Goal: Task Accomplishment & Management: Complete application form

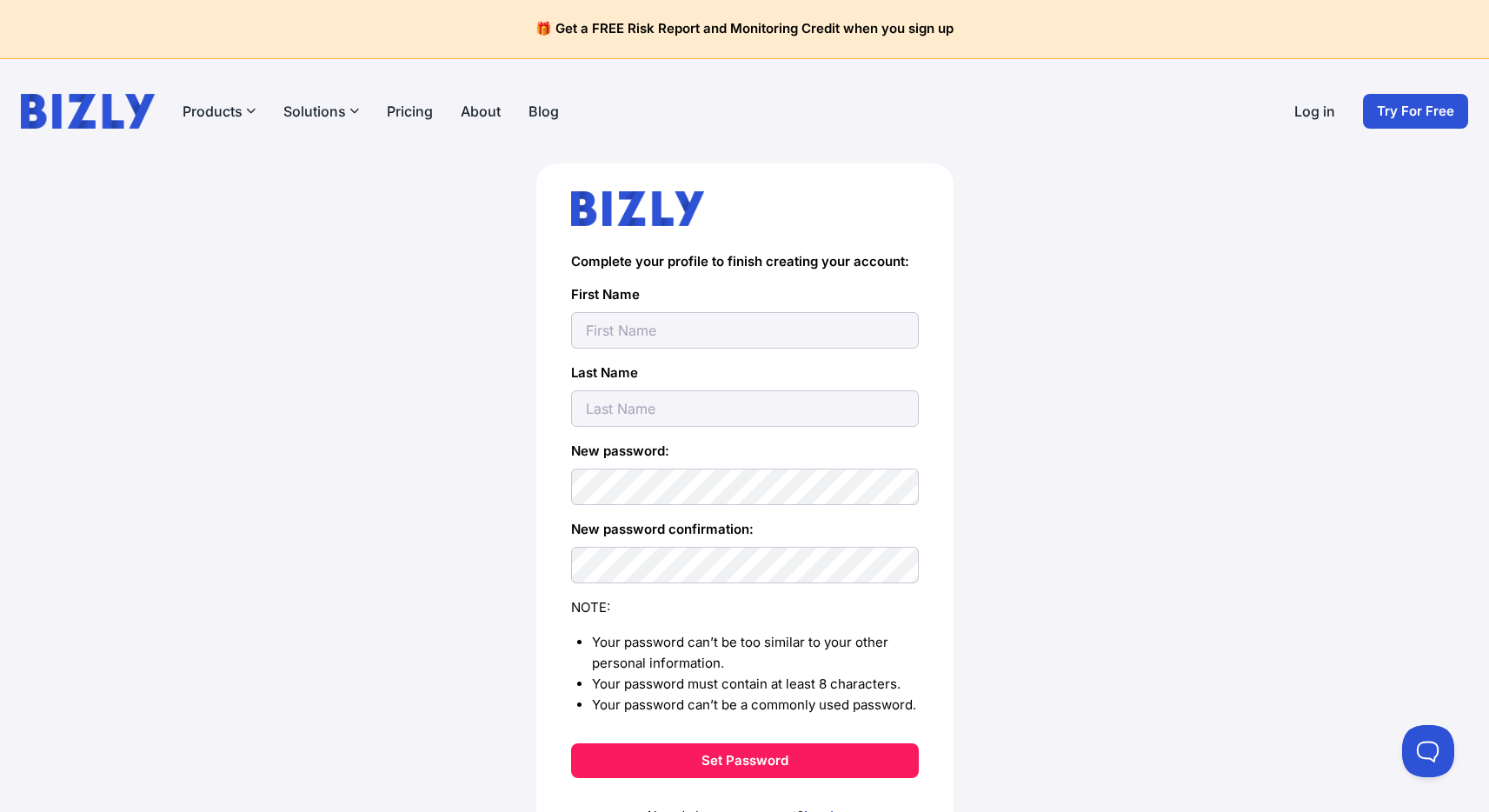
click at [633, 343] on input "text" at bounding box center [745, 330] width 348 height 36
drag, startPoint x: 379, startPoint y: 323, endPoint x: 451, endPoint y: 327, distance: 72.1
click at [386, 323] on div "Complete your profile to finish creating your account: First Name Last Name New…" at bounding box center [744, 537] width 1420 height 747
click at [660, 331] on input "text" at bounding box center [745, 330] width 348 height 36
type input "Patrick"
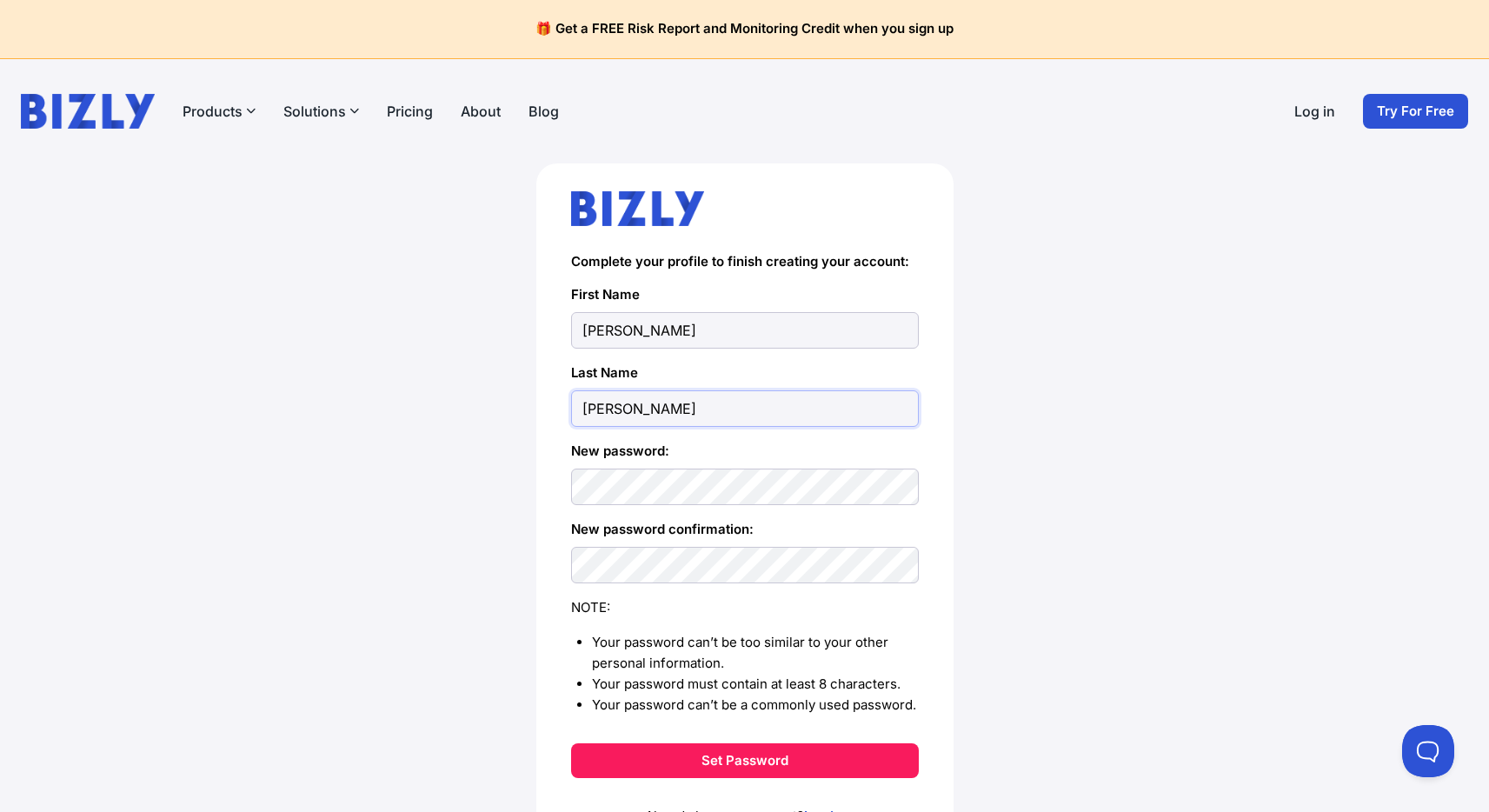
type input "Dunn"
click at [757, 752] on button "Set Password" at bounding box center [745, 761] width 348 height 35
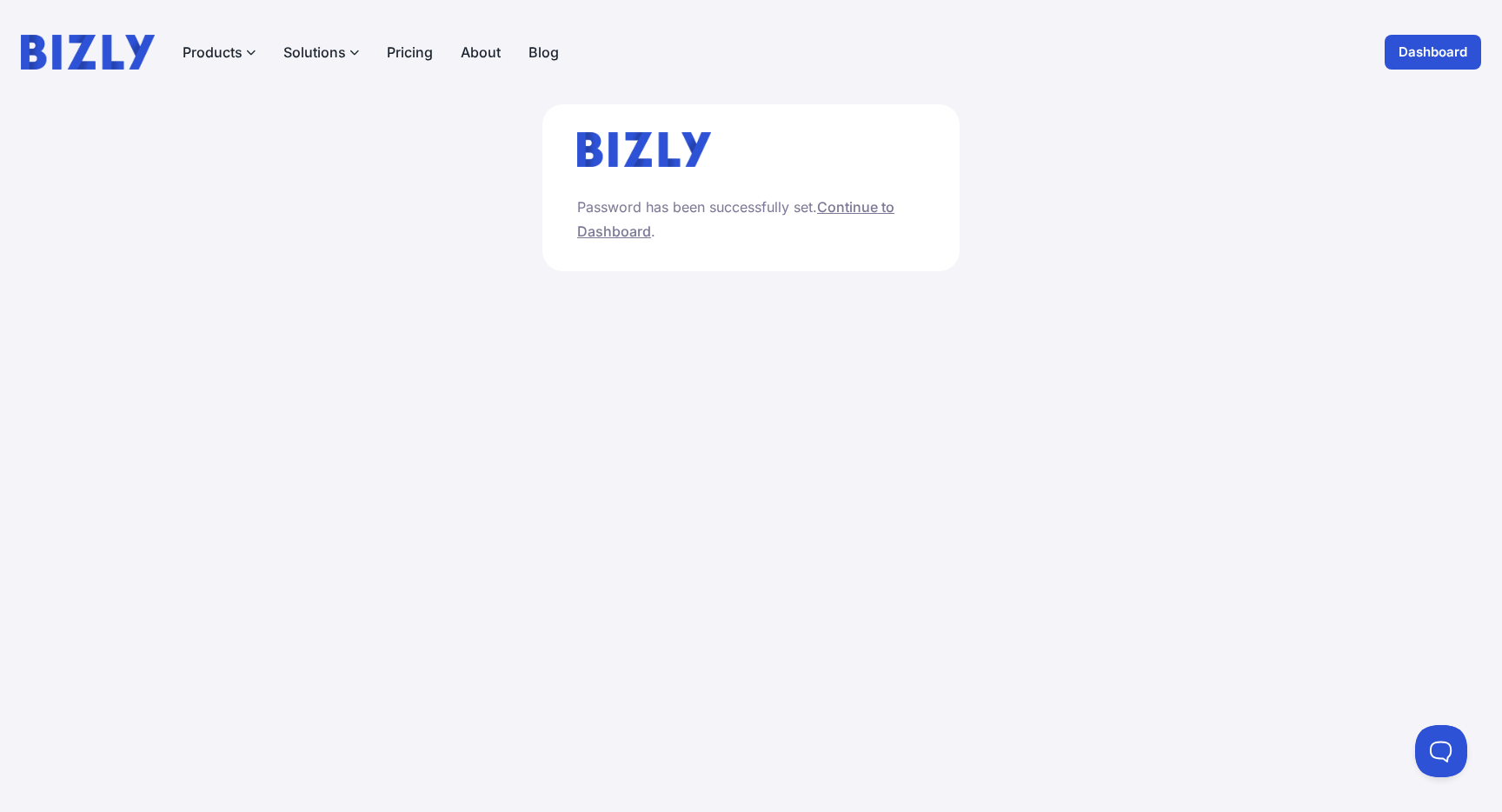
click at [609, 230] on link "Continue to Dashboard" at bounding box center [735, 219] width 318 height 42
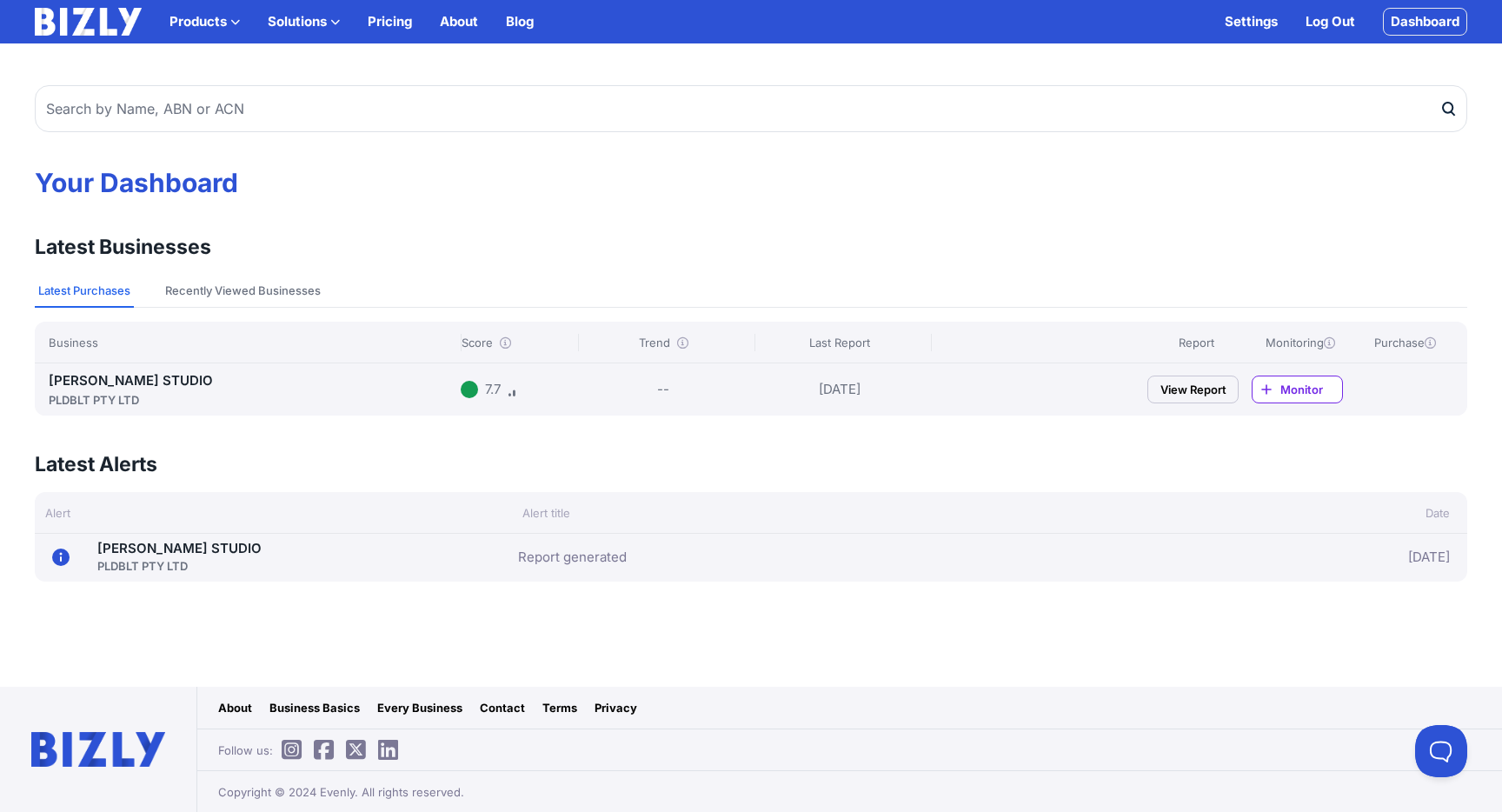
click at [130, 543] on link "DUNN STUDIO PLDBLT PTY LTD" at bounding box center [179, 557] width 164 height 35
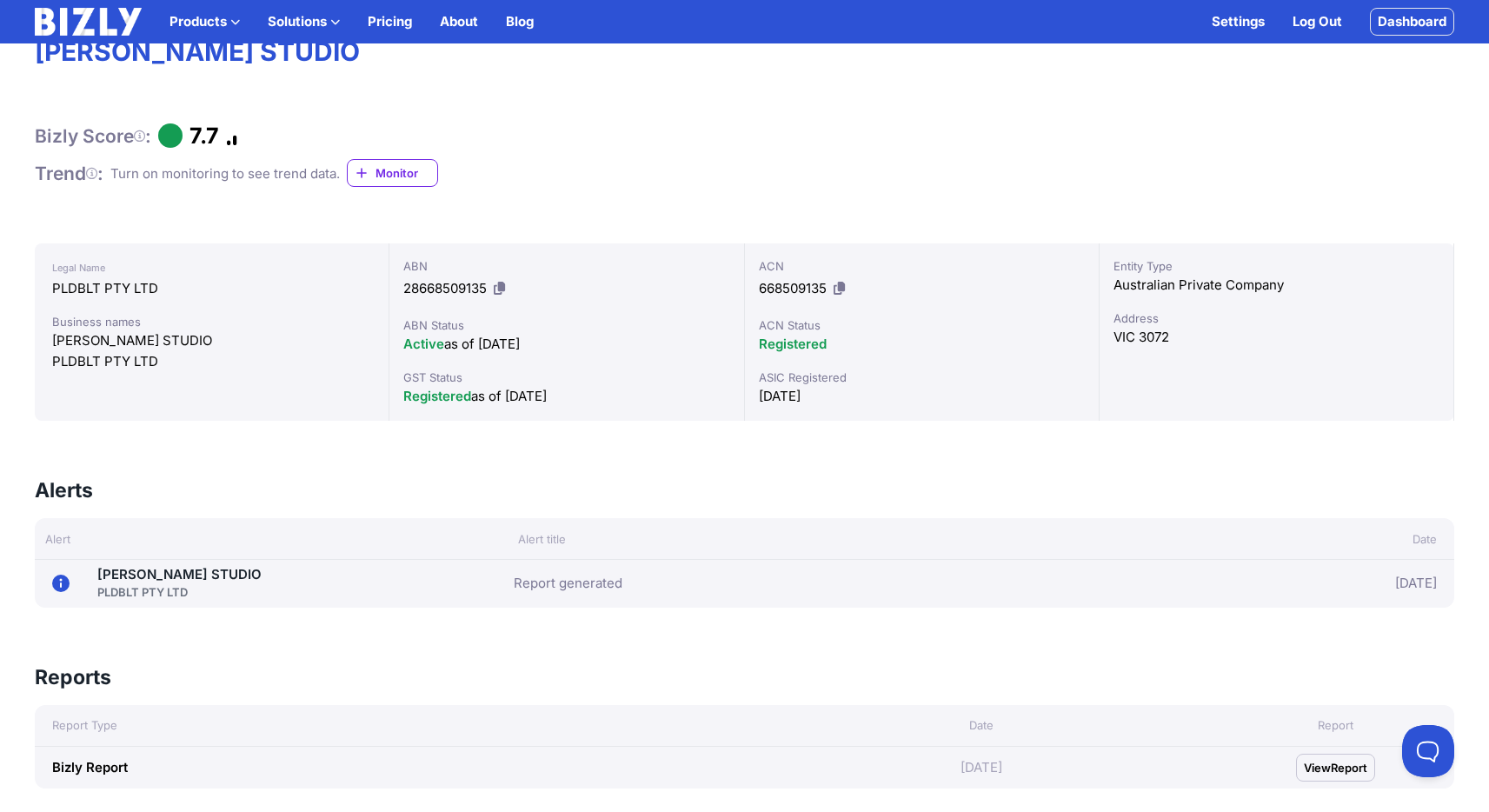
scroll to position [150, 0]
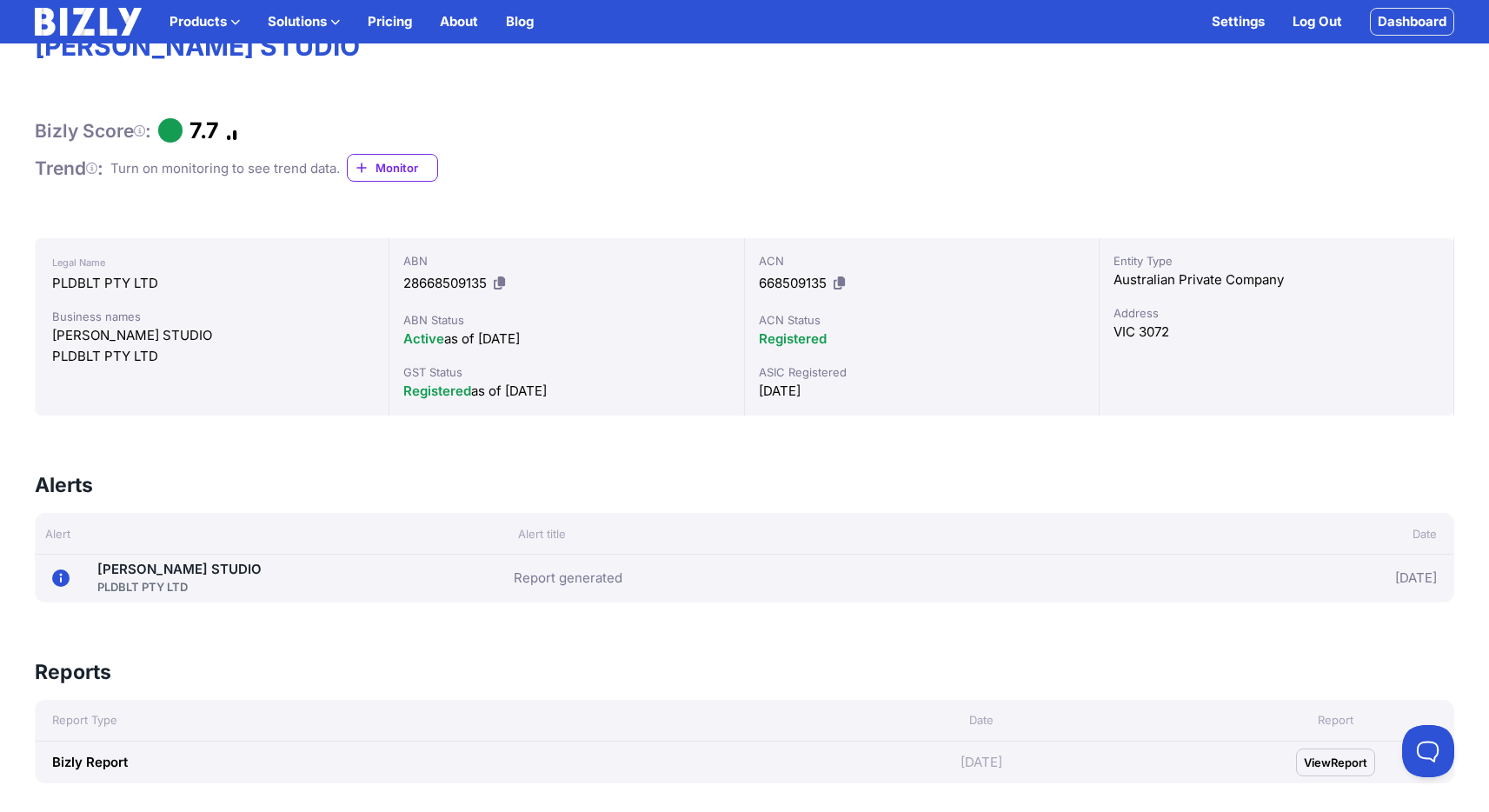
click at [163, 581] on div "PLDBLT PTY LTD" at bounding box center [179, 586] width 164 height 18
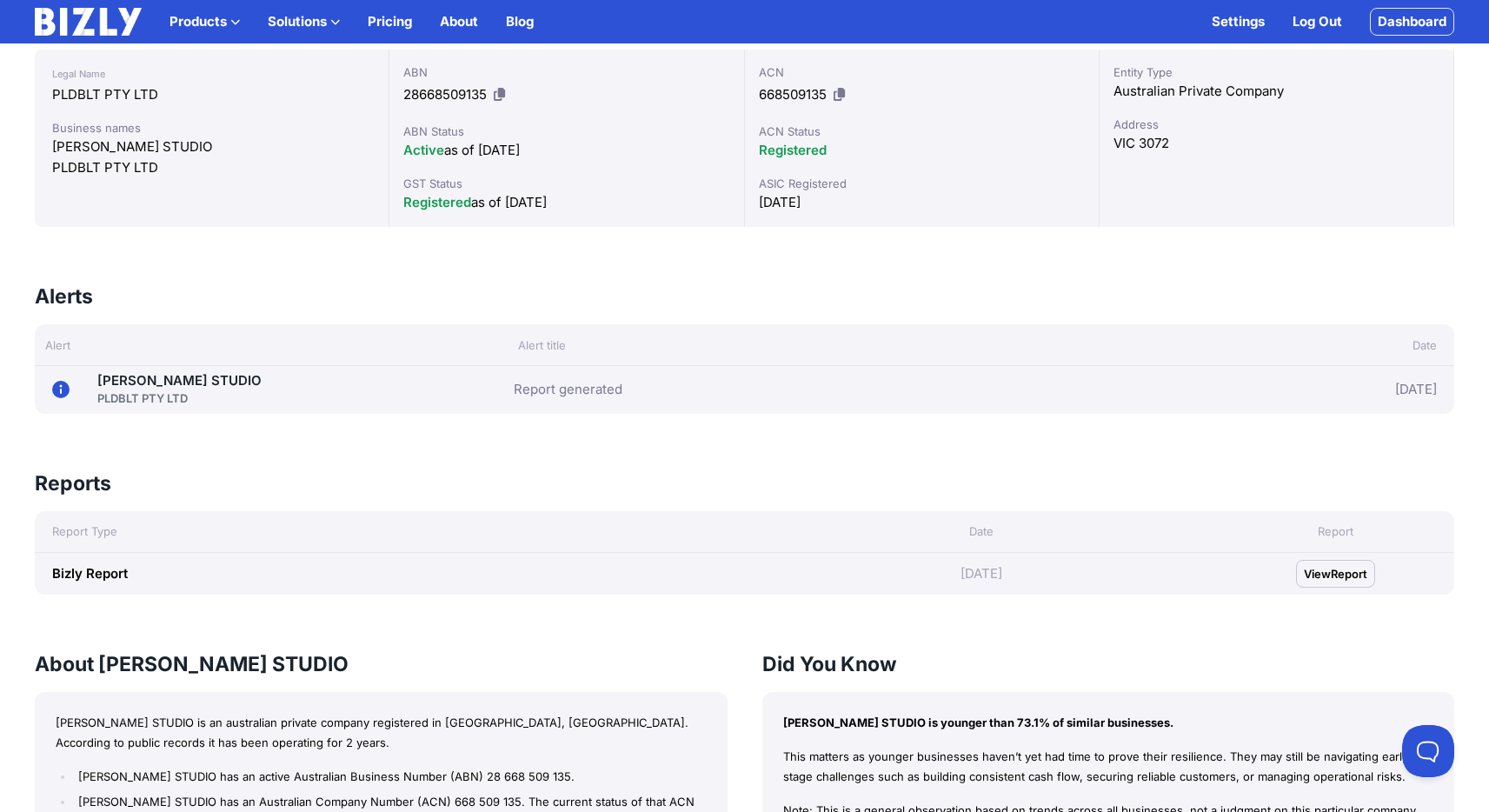
scroll to position [342, 0]
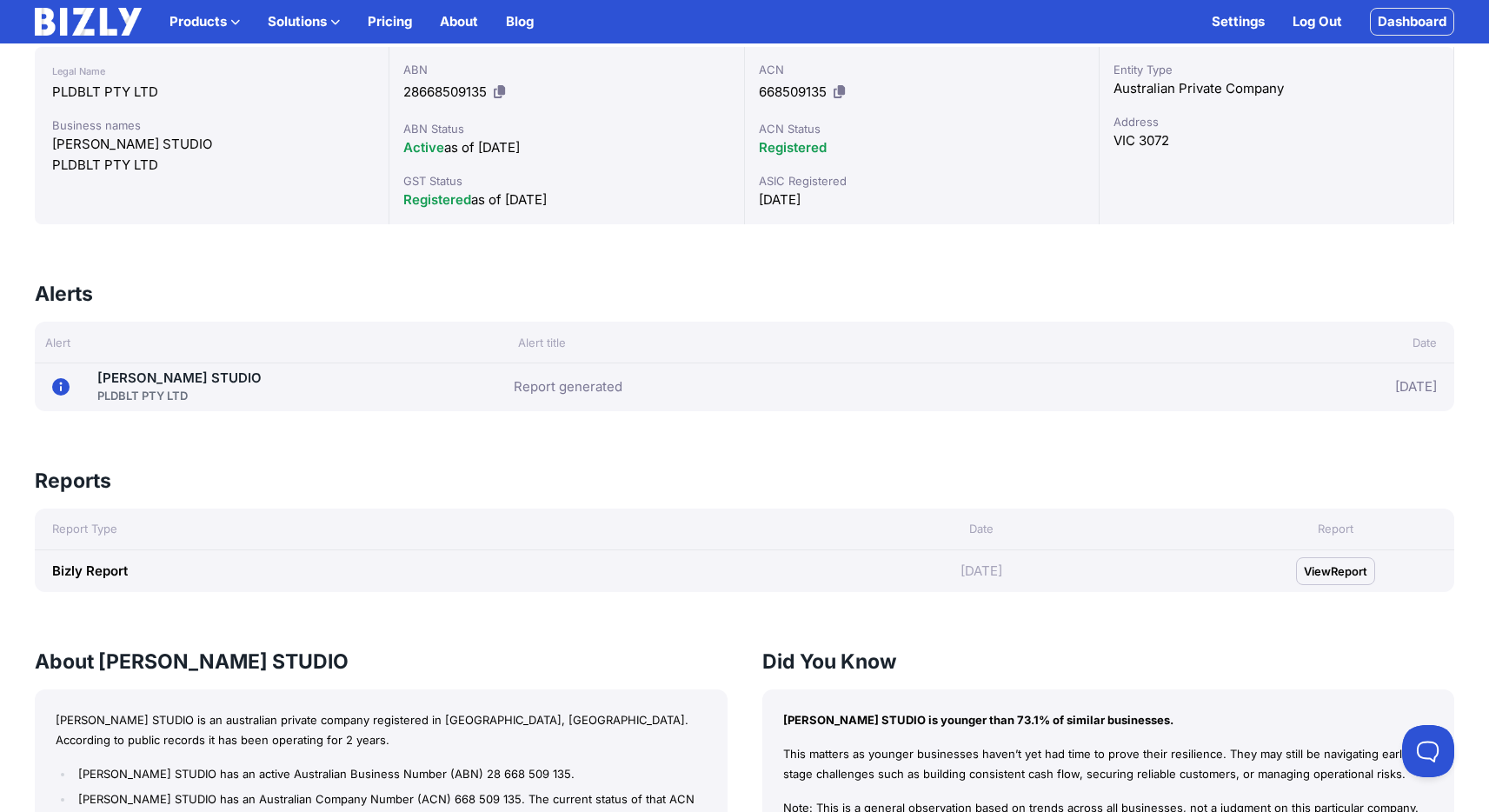
click at [1349, 571] on span "Report" at bounding box center [1348, 570] width 36 height 18
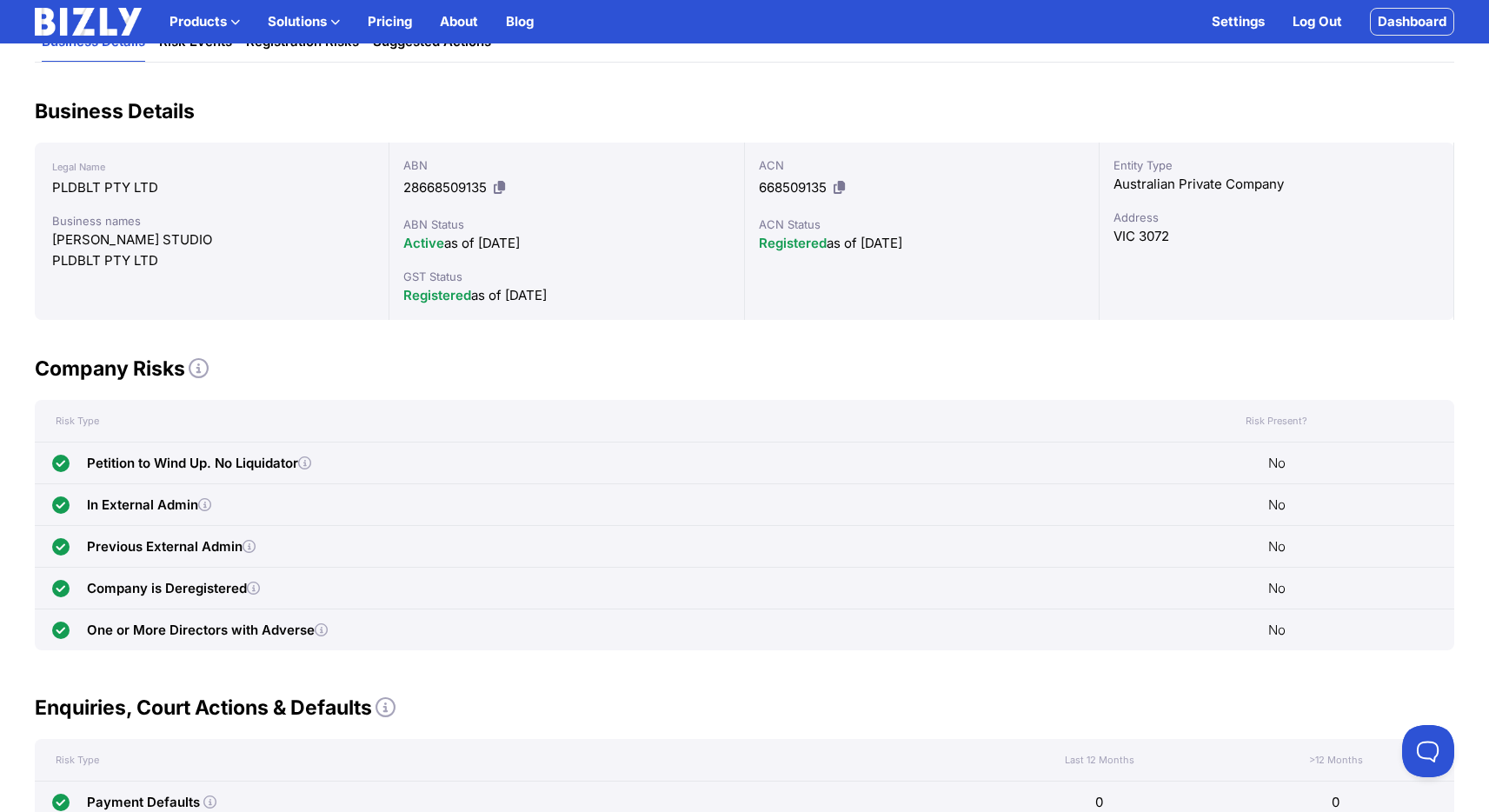
scroll to position [169, 0]
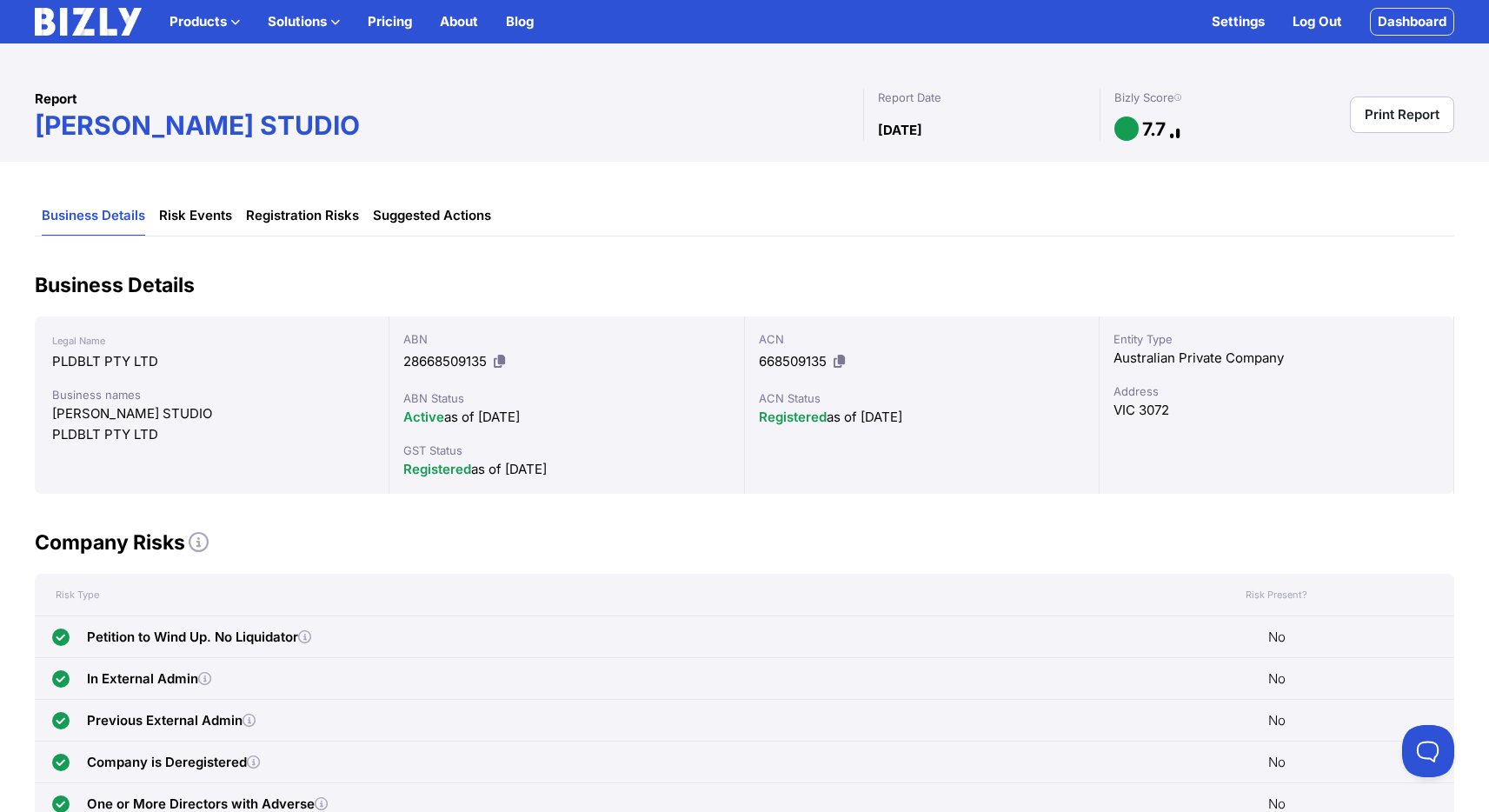
click at [1184, 96] on div "Bizly Score" at bounding box center [1154, 97] width 79 height 18
click at [1182, 98] on icon at bounding box center [1178, 97] width 7 height 1
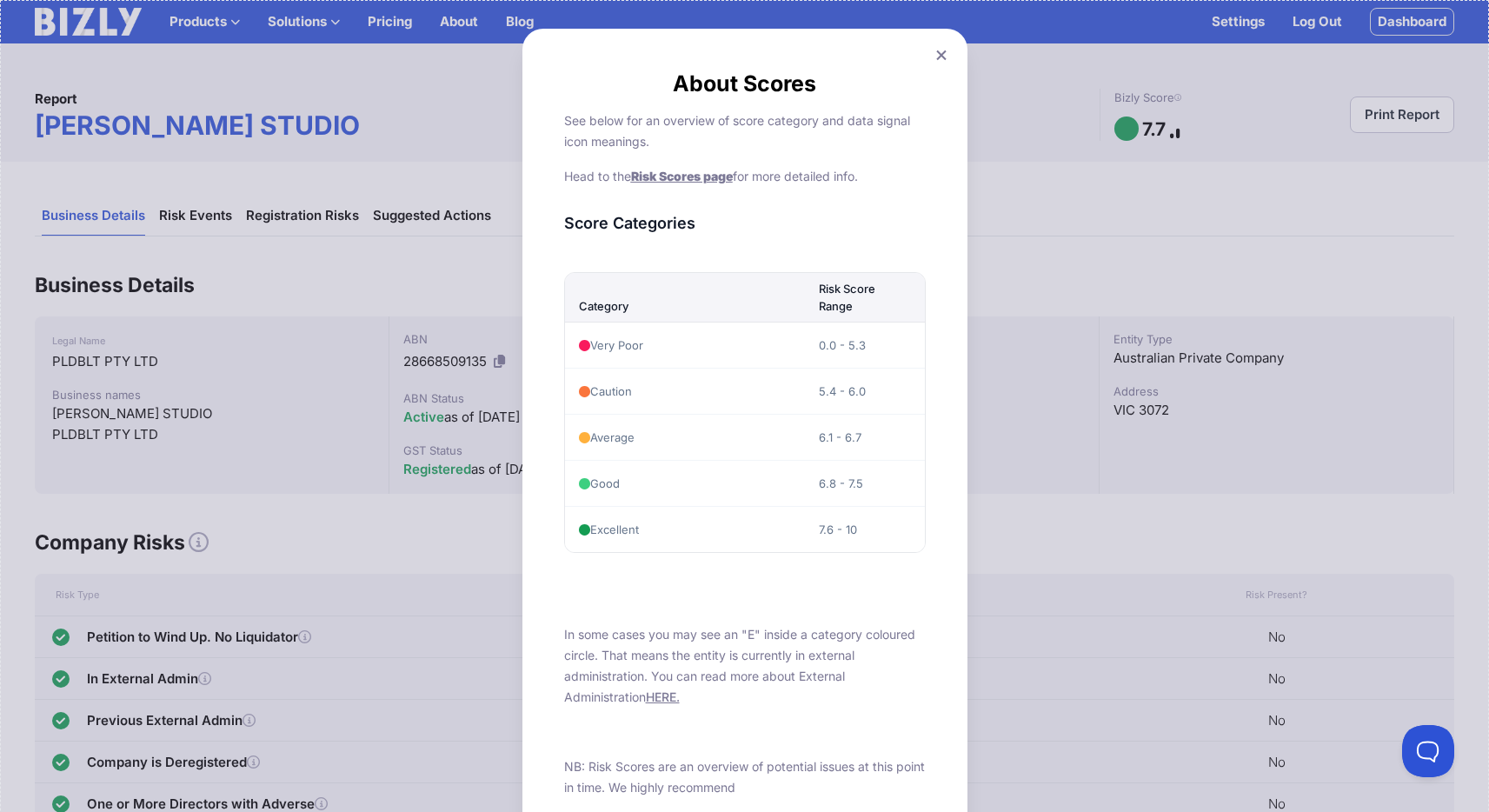
drag, startPoint x: 842, startPoint y: 531, endPoint x: 756, endPoint y: 538, distance: 86.3
click at [778, 533] on tr "Excellent 7.6 - 10" at bounding box center [744, 529] width 360 height 46
drag, startPoint x: 597, startPoint y: 532, endPoint x: 1107, endPoint y: 543, distance: 510.1
click at [1099, 541] on div "About Scores See below for an overview of score category and data signal icon m…" at bounding box center [744, 770] width 1489 height 1541
